Goal: Information Seeking & Learning: Understand process/instructions

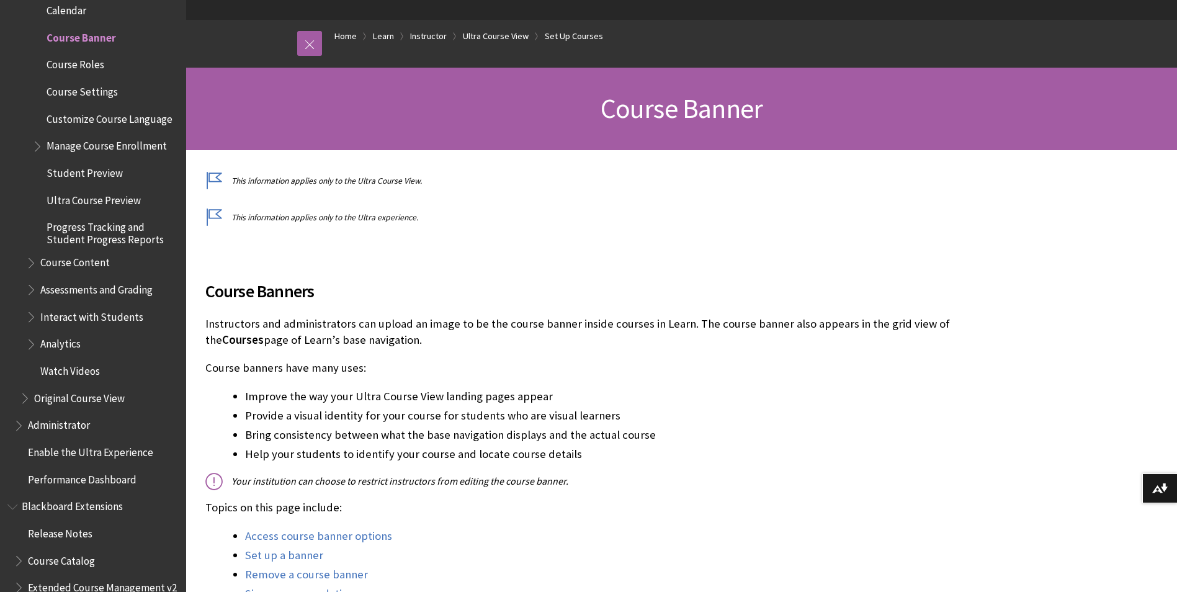
scroll to position [124, 0]
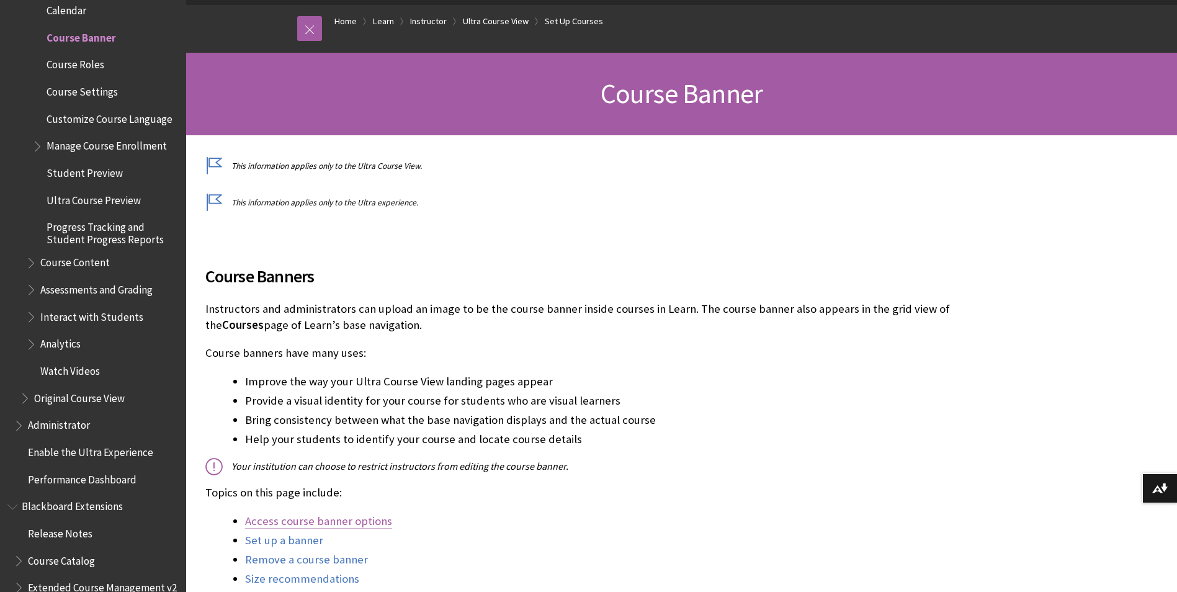
click at [354, 525] on link "Access course banner options" at bounding box center [318, 521] width 147 height 15
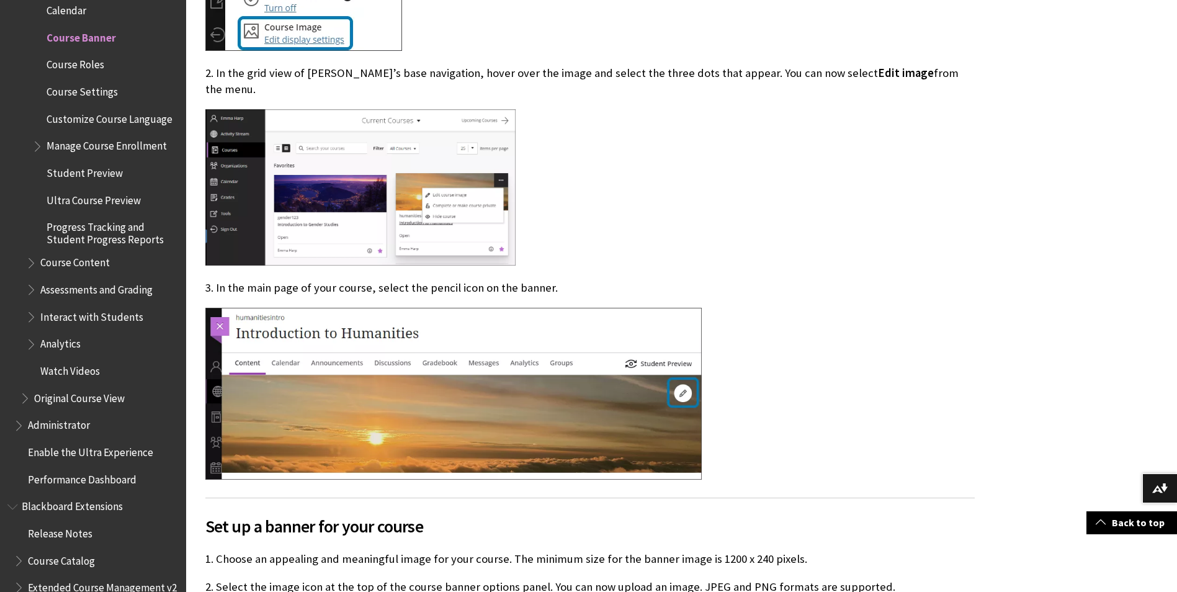
scroll to position [1048, 0]
